Goal: Information Seeking & Learning: Learn about a topic

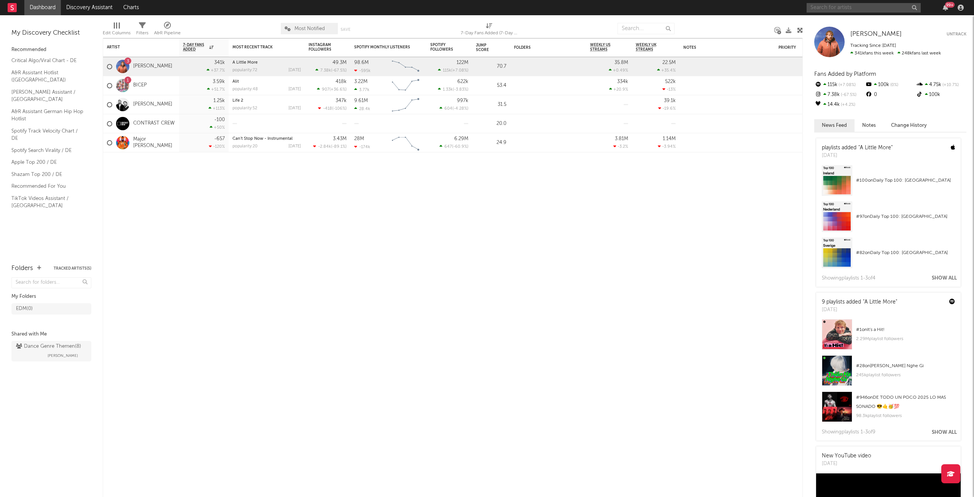
click at [847, 8] on input "text" at bounding box center [864, 8] width 114 height 10
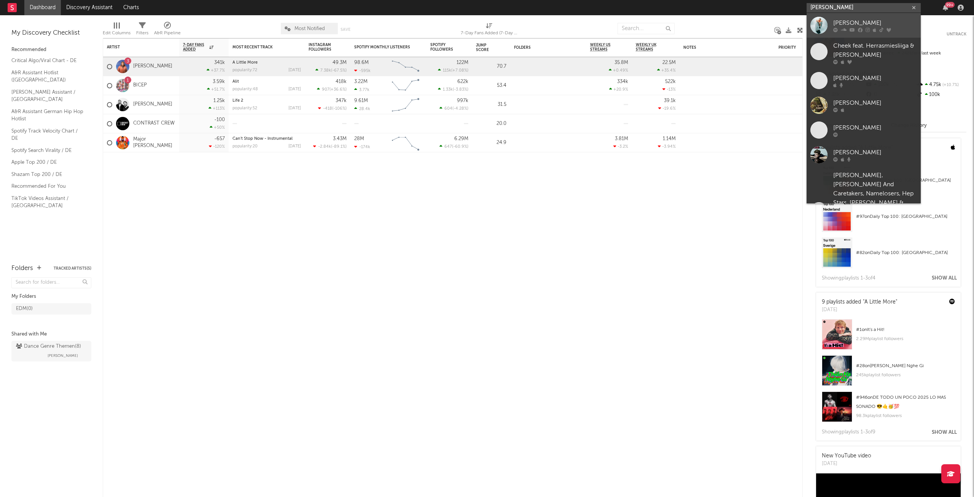
type input "[PERSON_NAME]"
click at [858, 24] on div "[PERSON_NAME]" at bounding box center [875, 22] width 84 height 9
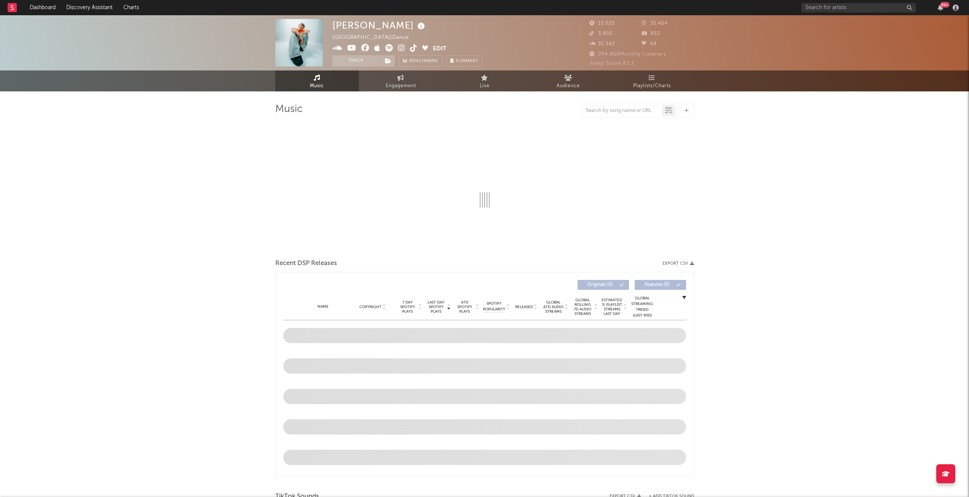
select select "6m"
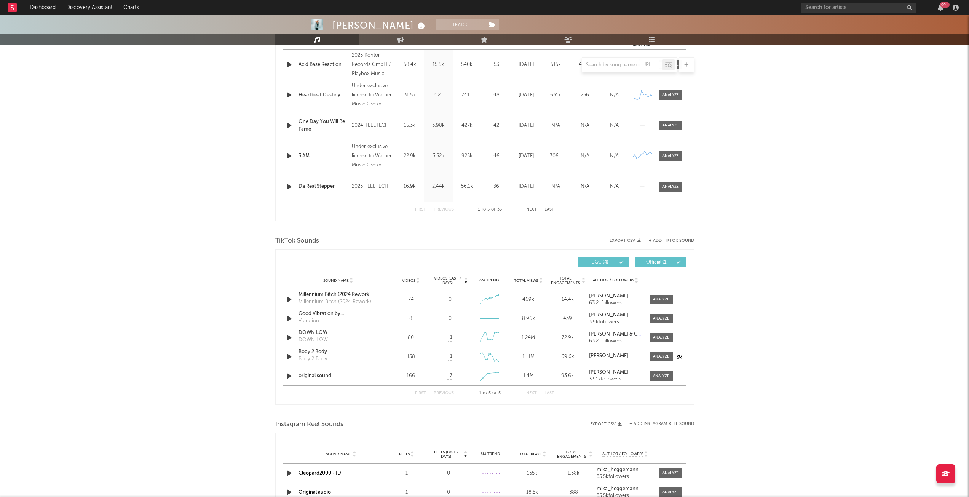
scroll to position [332, 0]
click at [489, 390] on div "1 to 5 of 5" at bounding box center [490, 391] width 42 height 9
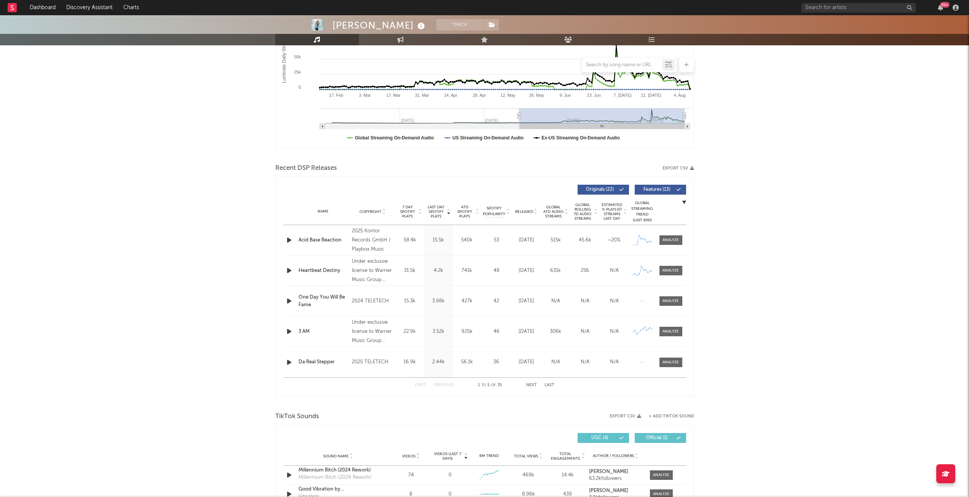
scroll to position [155, 0]
click at [529, 387] on button "Next" at bounding box center [531, 385] width 11 height 4
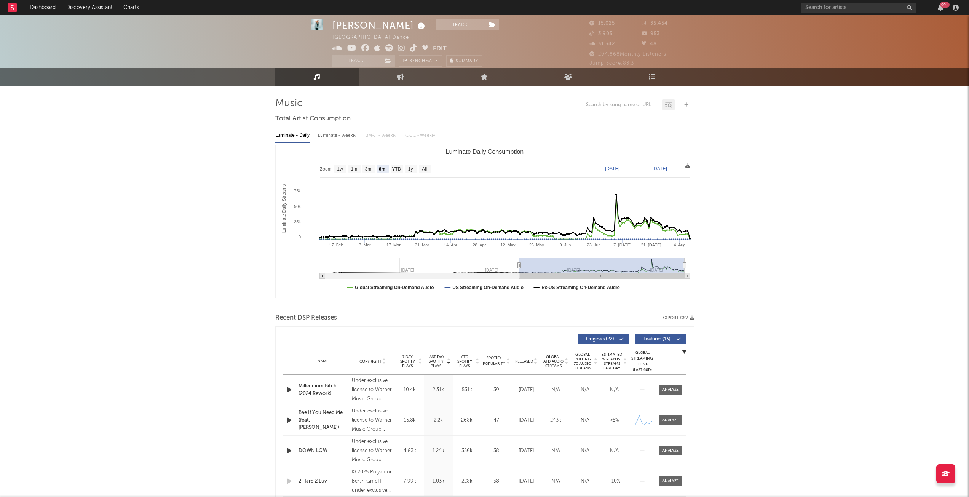
scroll to position [0, 0]
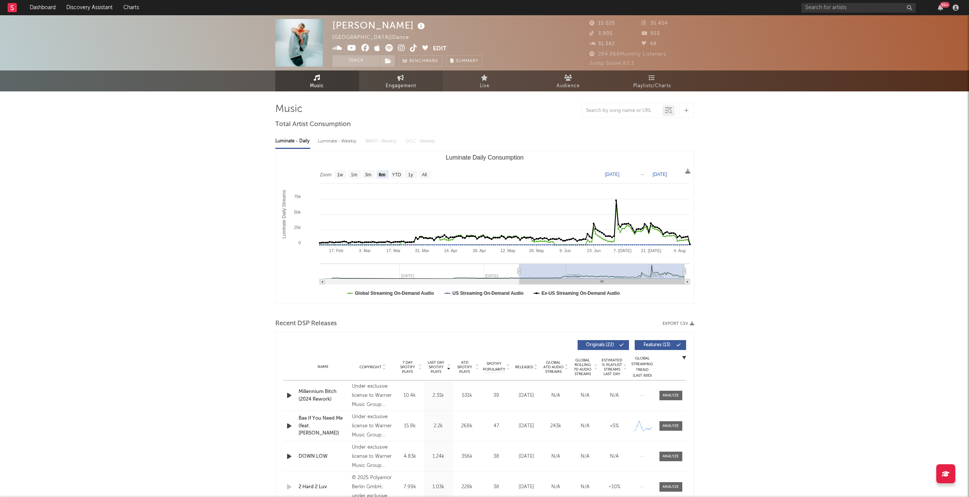
click at [398, 83] on span "Engagement" at bounding box center [401, 85] width 30 height 9
select select "1w"
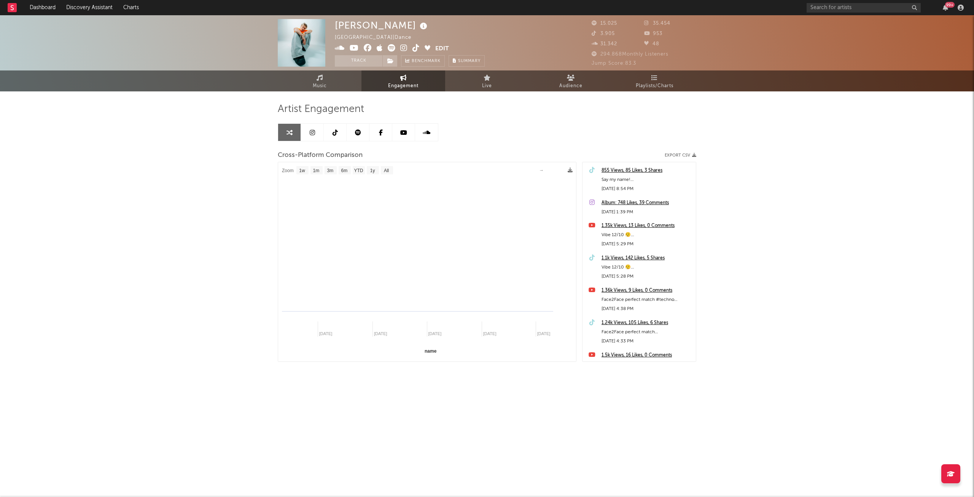
select select "1m"
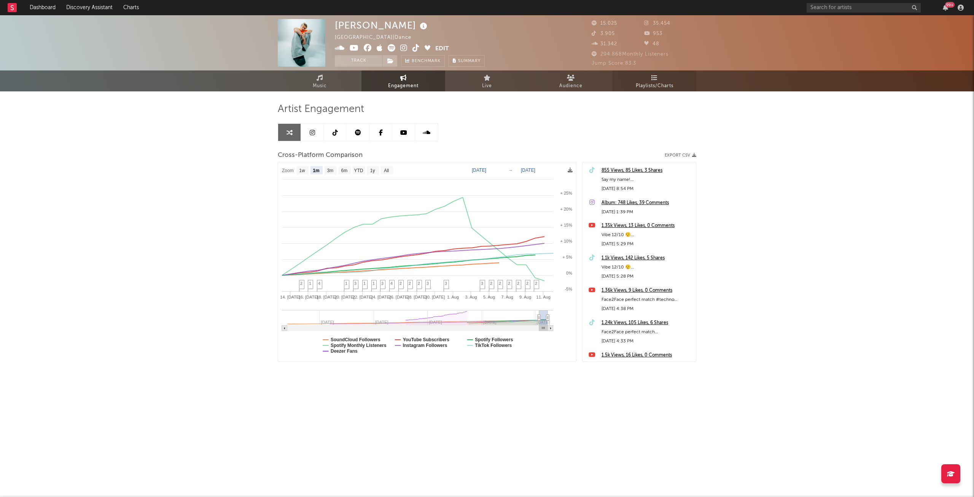
click at [652, 84] on span "Playlists/Charts" at bounding box center [655, 85] width 38 height 9
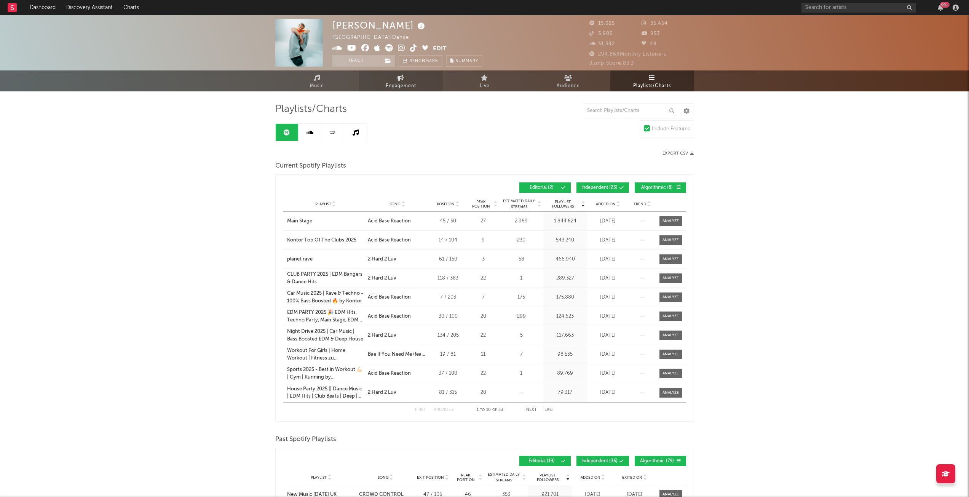
click at [399, 81] on link "Engagement" at bounding box center [401, 80] width 84 height 21
select select "1w"
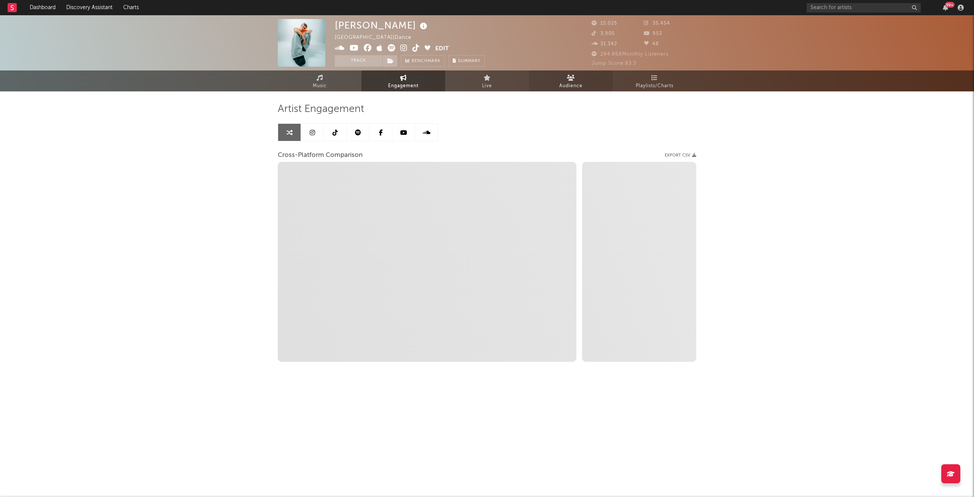
click at [563, 86] on span "Audience" at bounding box center [570, 85] width 23 height 9
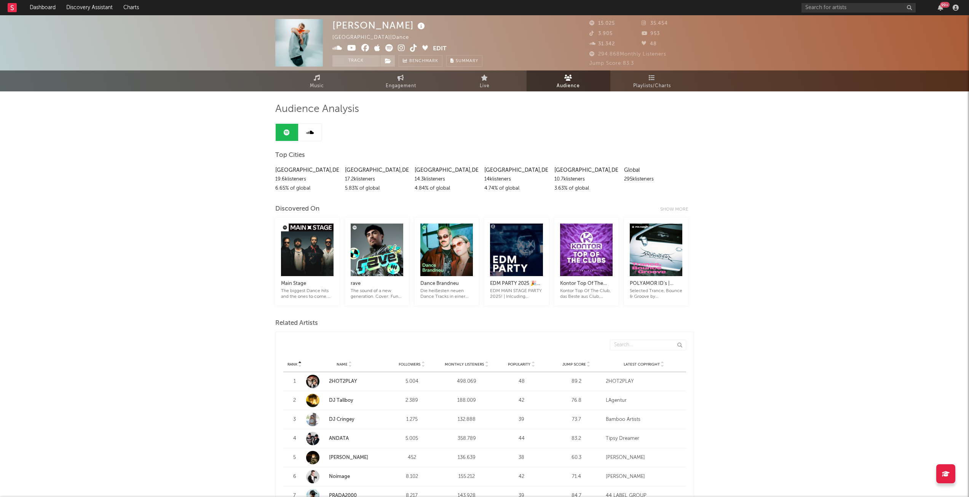
click at [292, 310] on div "Main Stage The biggest Dance hits and the ones to come. Cover: Argy, MEDUZA rav…" at bounding box center [484, 264] width 419 height 93
click at [195, 49] on div "[PERSON_NAME] [GEOGRAPHIC_DATA] | Dance Edit Track Benchmark Summary 15.025 35.…" at bounding box center [484, 42] width 969 height 55
